Goal: Find specific page/section: Find specific page/section

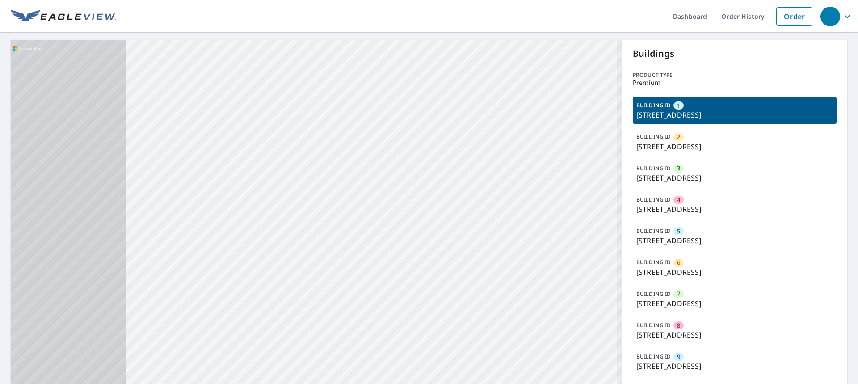
drag, startPoint x: 339, startPoint y: 119, endPoint x: 407, endPoint y: 94, distance: 72.7
click at [407, 94] on div "2 1926 W College Ave San Bernardino, CA 92407 3 4539 University Pkwy San Bernar…" at bounding box center [316, 242] width 611 height 405
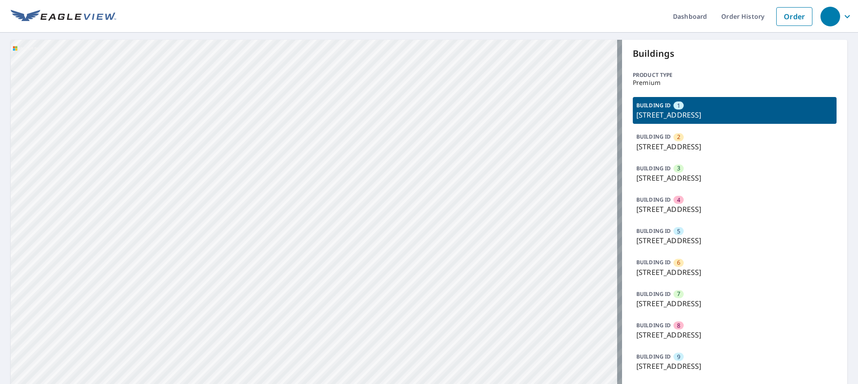
click at [376, 112] on div "2 1926 W College Ave San Bernardino, CA 92407 3 4539 University Pkwy San Bernar…" at bounding box center [316, 242] width 611 height 405
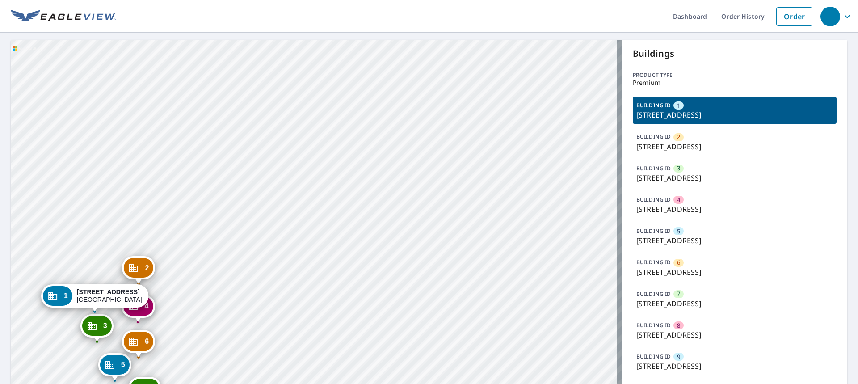
drag, startPoint x: 250, startPoint y: 235, endPoint x: 320, endPoint y: 83, distance: 167.5
click at [320, 81] on div "2 1926 W College Ave San Bernardino, CA 92407 3 4539 University Pkwy San Bernar…" at bounding box center [316, 242] width 611 height 405
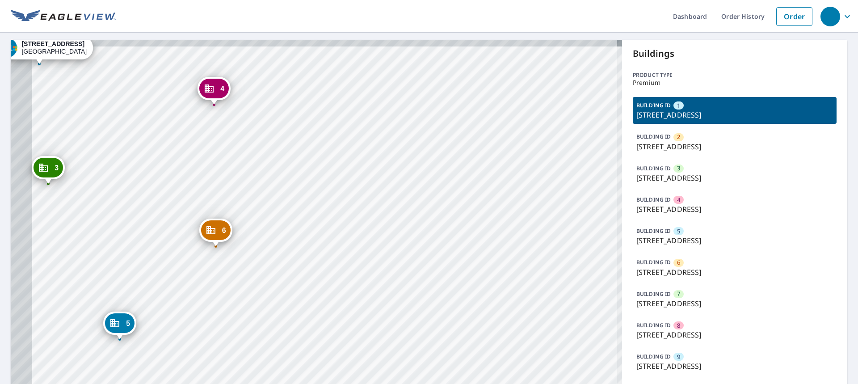
drag, startPoint x: 248, startPoint y: 199, endPoint x: 340, endPoint y: 225, distance: 95.1
click at [340, 225] on div "2 1926 W College Ave San Bernardino, CA 92407 3 4539 University Pkwy San Bernar…" at bounding box center [316, 242] width 611 height 405
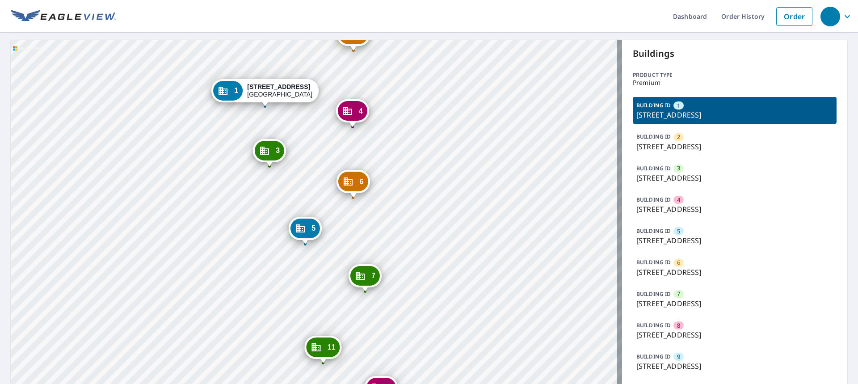
drag, startPoint x: 338, startPoint y: 223, endPoint x: 413, endPoint y: 188, distance: 83.1
click at [413, 188] on div "2 1926 W College Ave San Bernardino, CA 92407 3 4539 University Pkwy San Bernar…" at bounding box center [316, 242] width 611 height 405
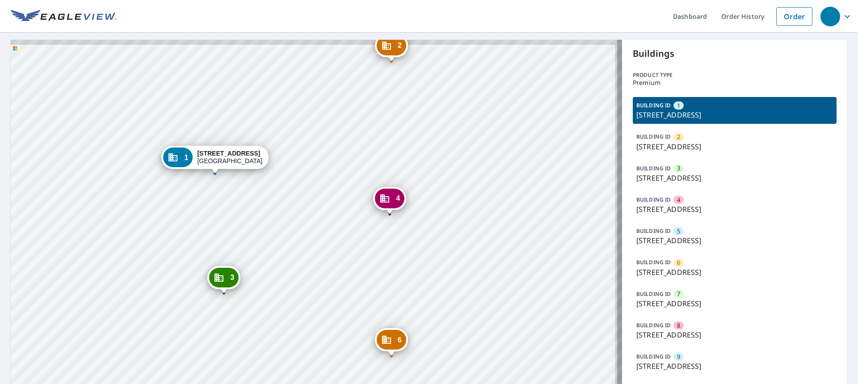
drag, startPoint x: 231, startPoint y: 164, endPoint x: 218, endPoint y: 190, distance: 29.0
click at [219, 190] on div "2 1926 W College Ave San Bernardino, CA 92407 3 4539 University Pkwy San Bernar…" at bounding box center [316, 242] width 611 height 405
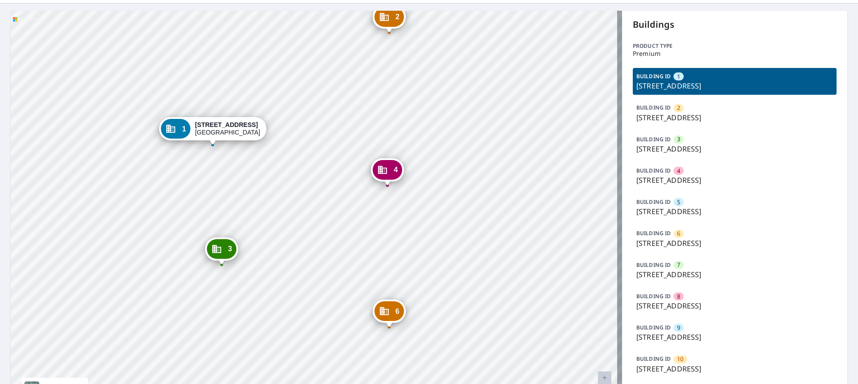
scroll to position [89, 0]
